Goal: Information Seeking & Learning: Learn about a topic

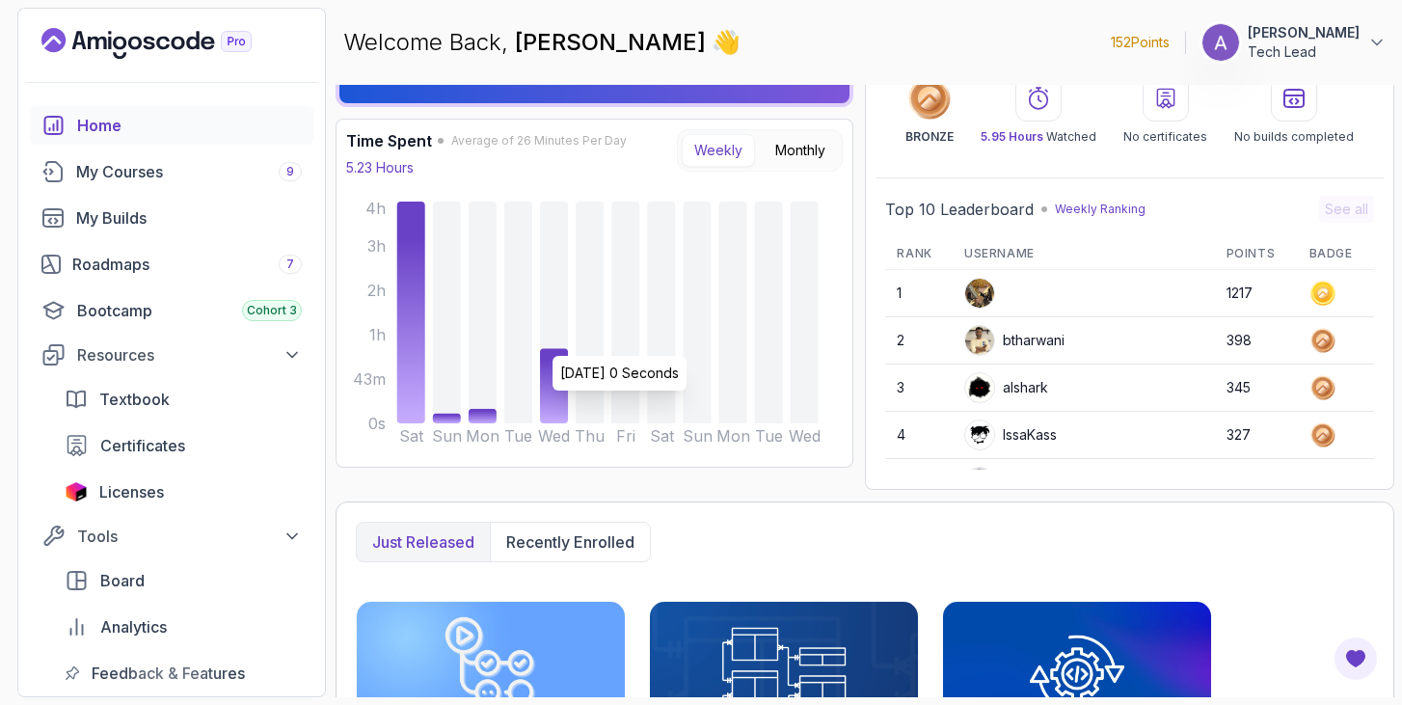
scroll to position [228, 0]
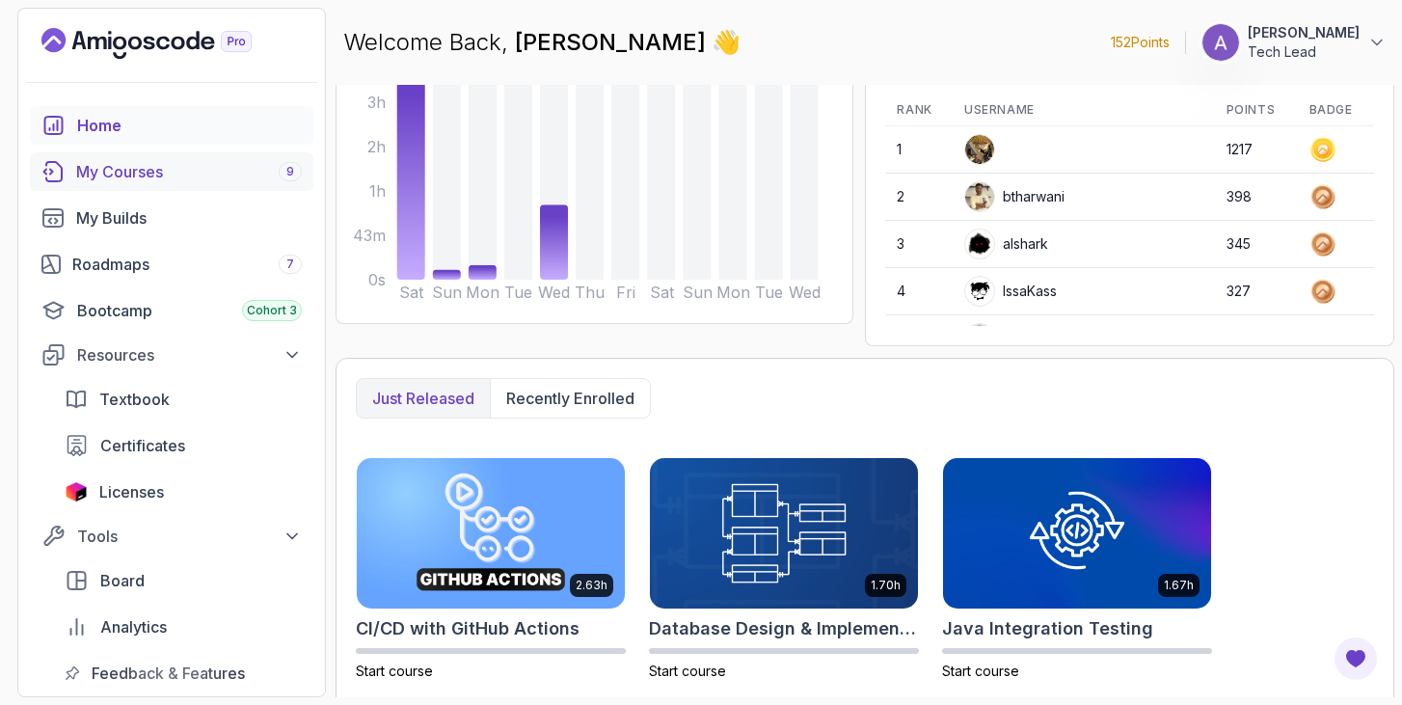
click at [144, 173] on div "My Courses 9" at bounding box center [189, 171] width 226 height 23
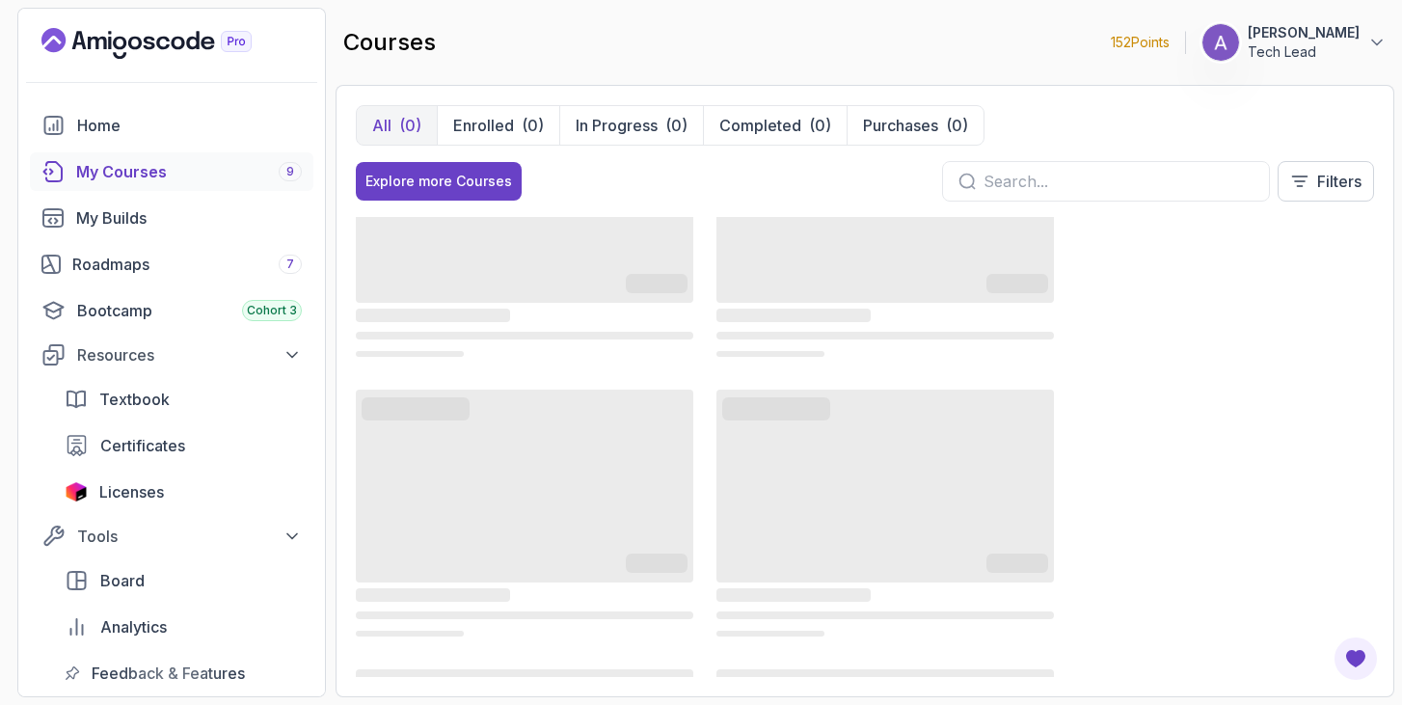
scroll to position [112, 0]
click at [447, 164] on button "Explore more Courses" at bounding box center [439, 181] width 166 height 39
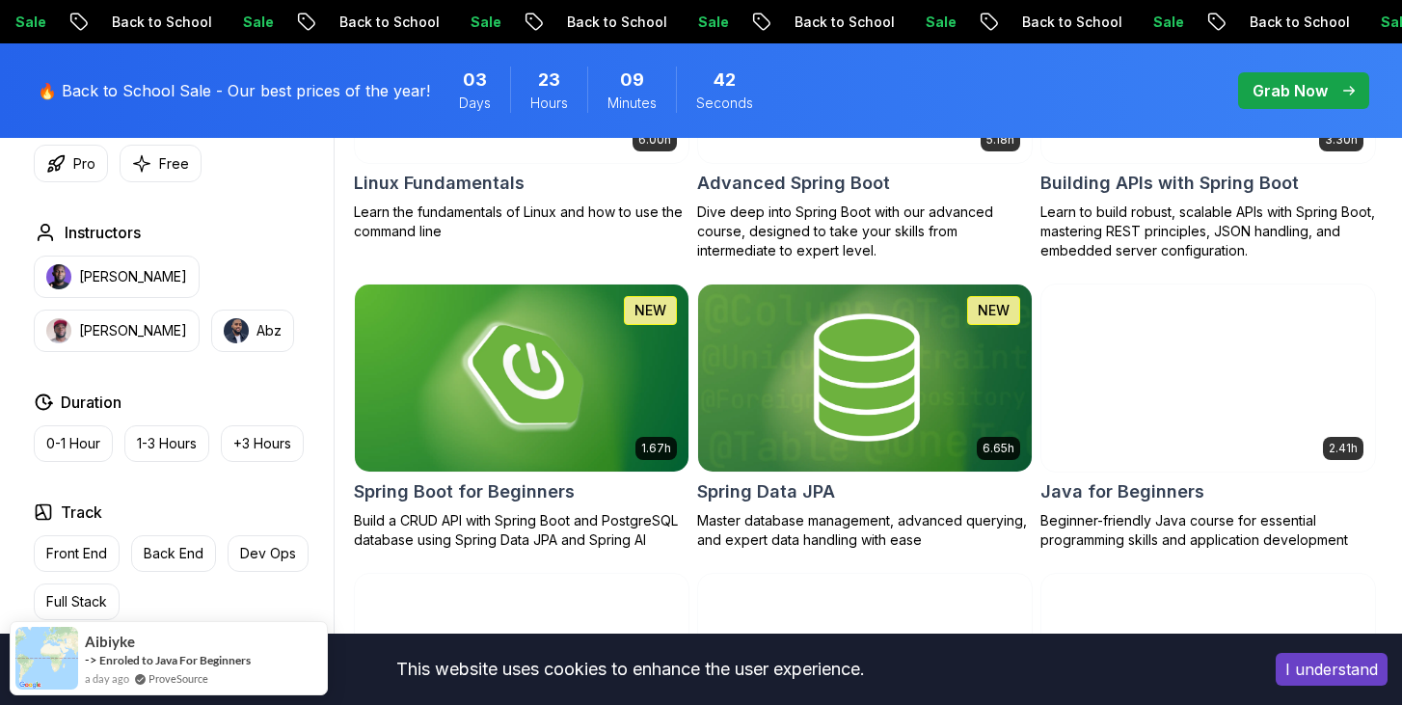
scroll to position [780, 0]
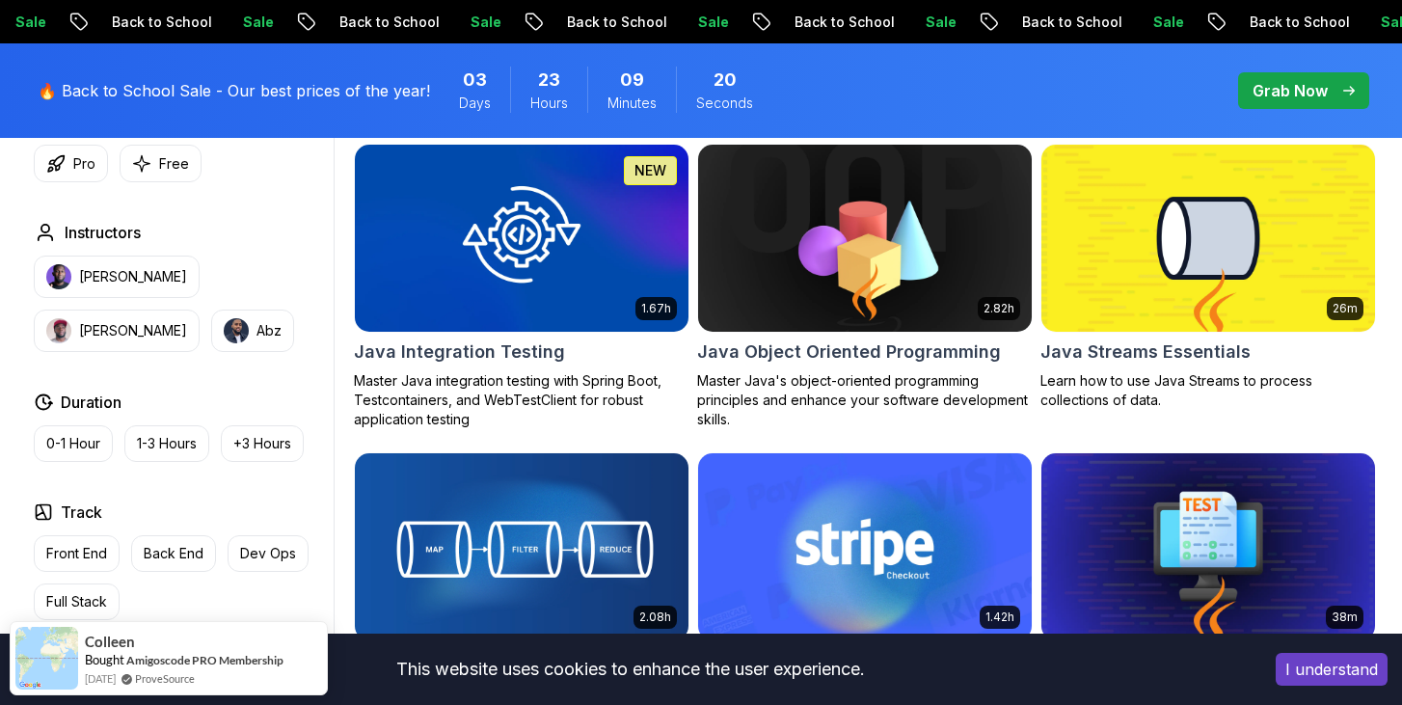
scroll to position [2989, 0]
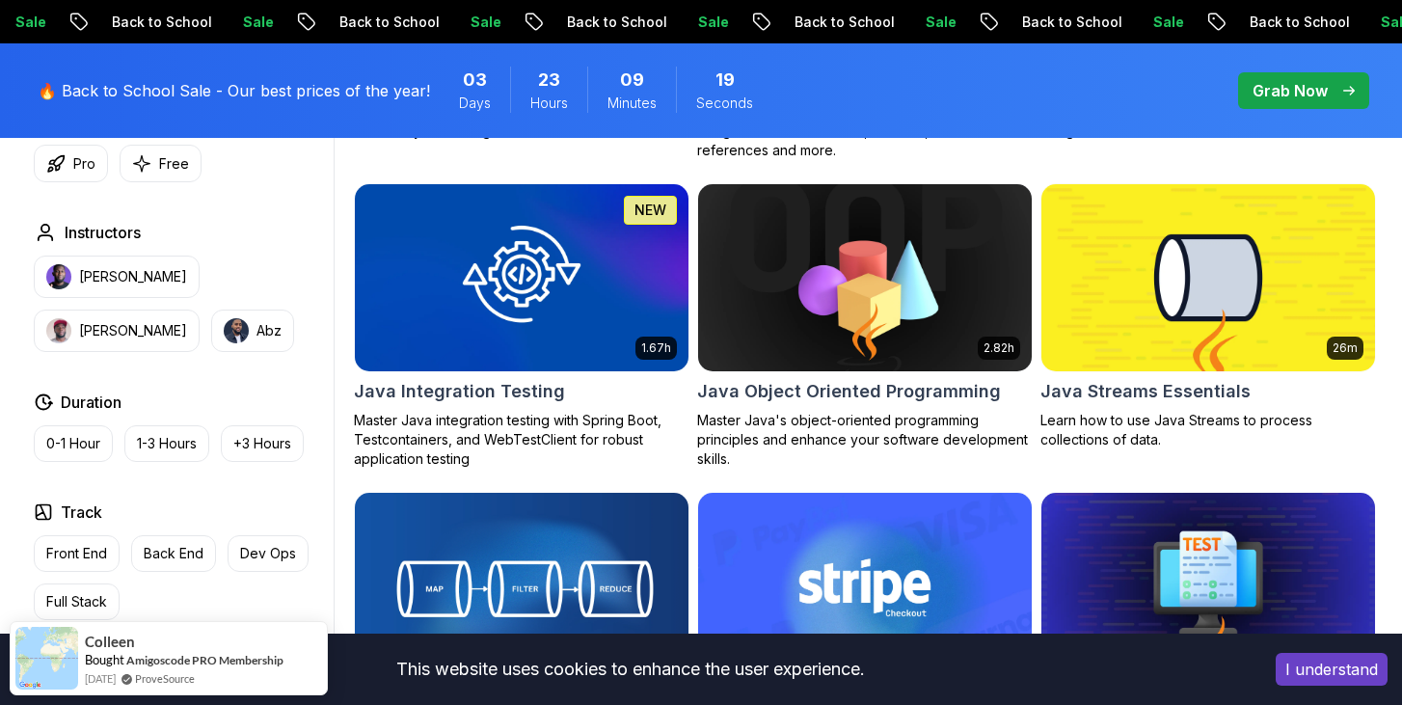
click at [1128, 382] on h2 "Java Streams Essentials" at bounding box center [1146, 391] width 210 height 27
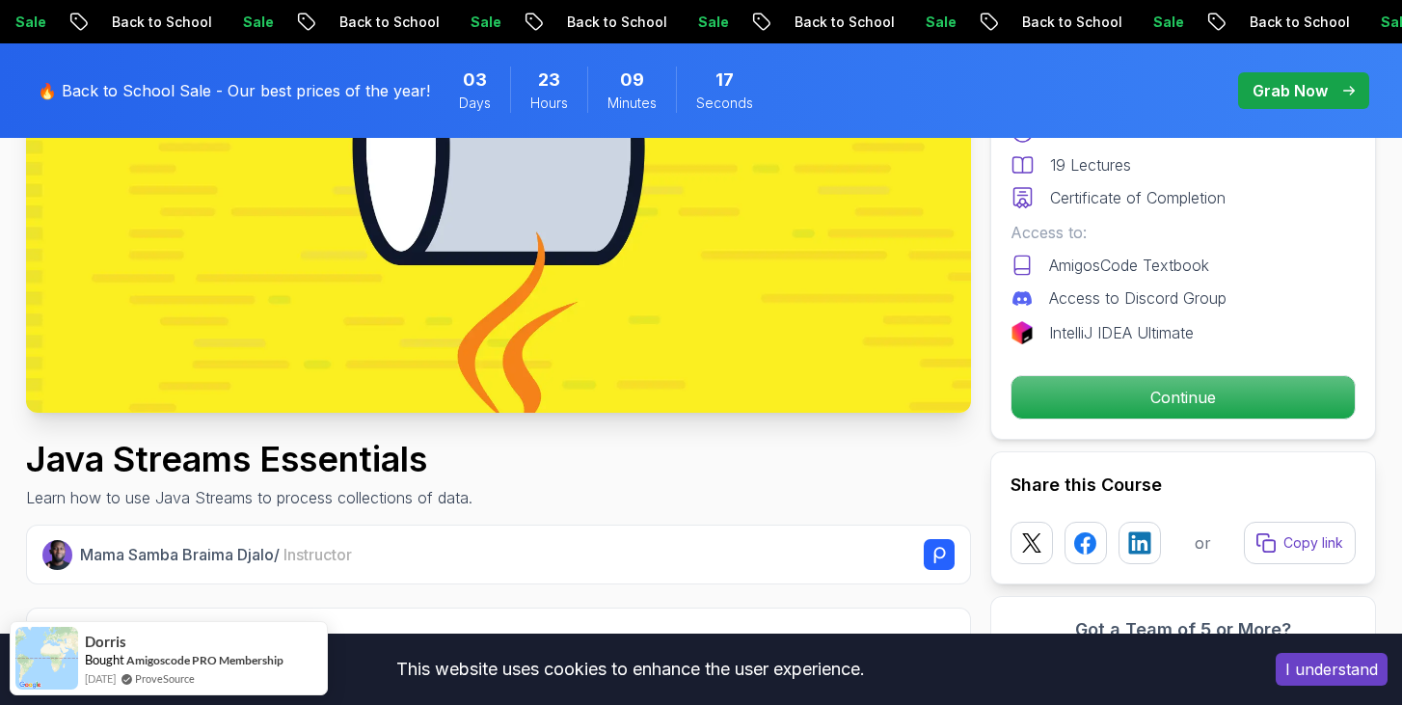
scroll to position [374, 0]
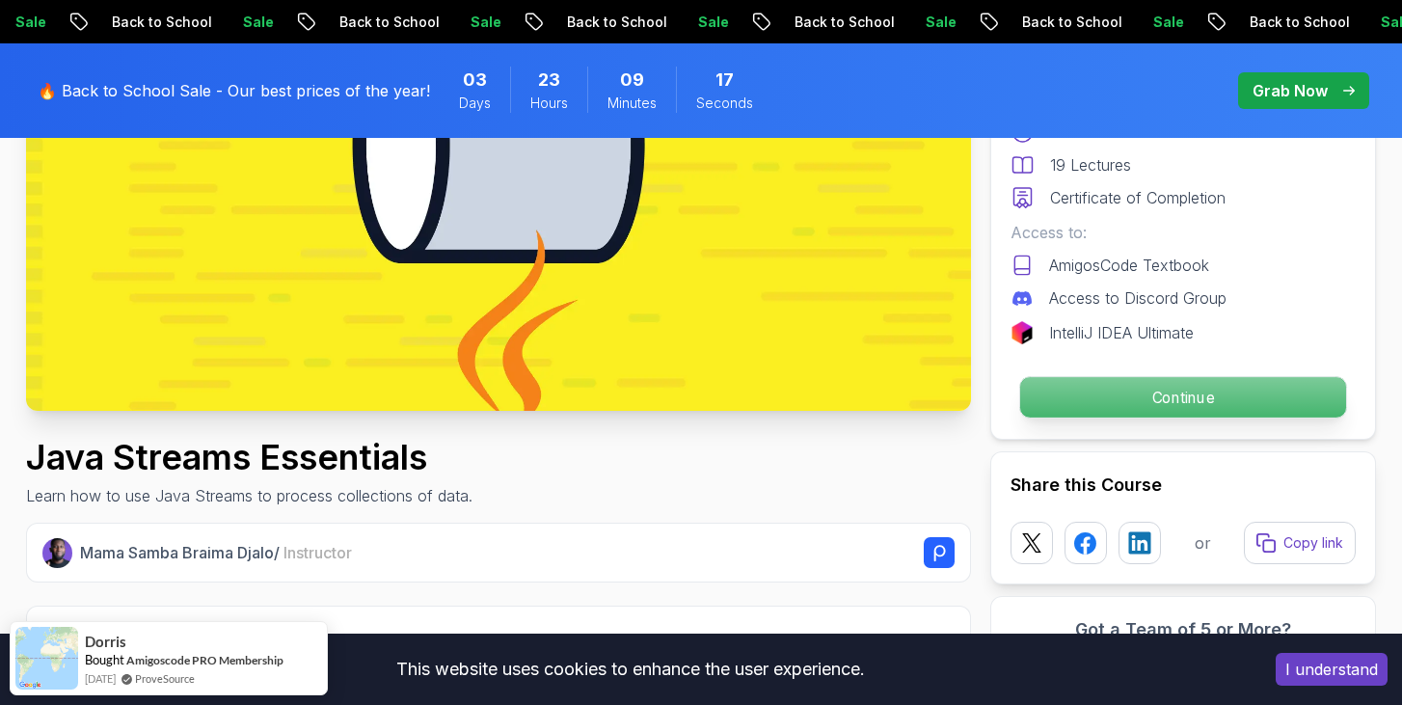
click at [1139, 388] on p "Continue" at bounding box center [1183, 397] width 326 height 41
